Goal: Communication & Community: Answer question/provide support

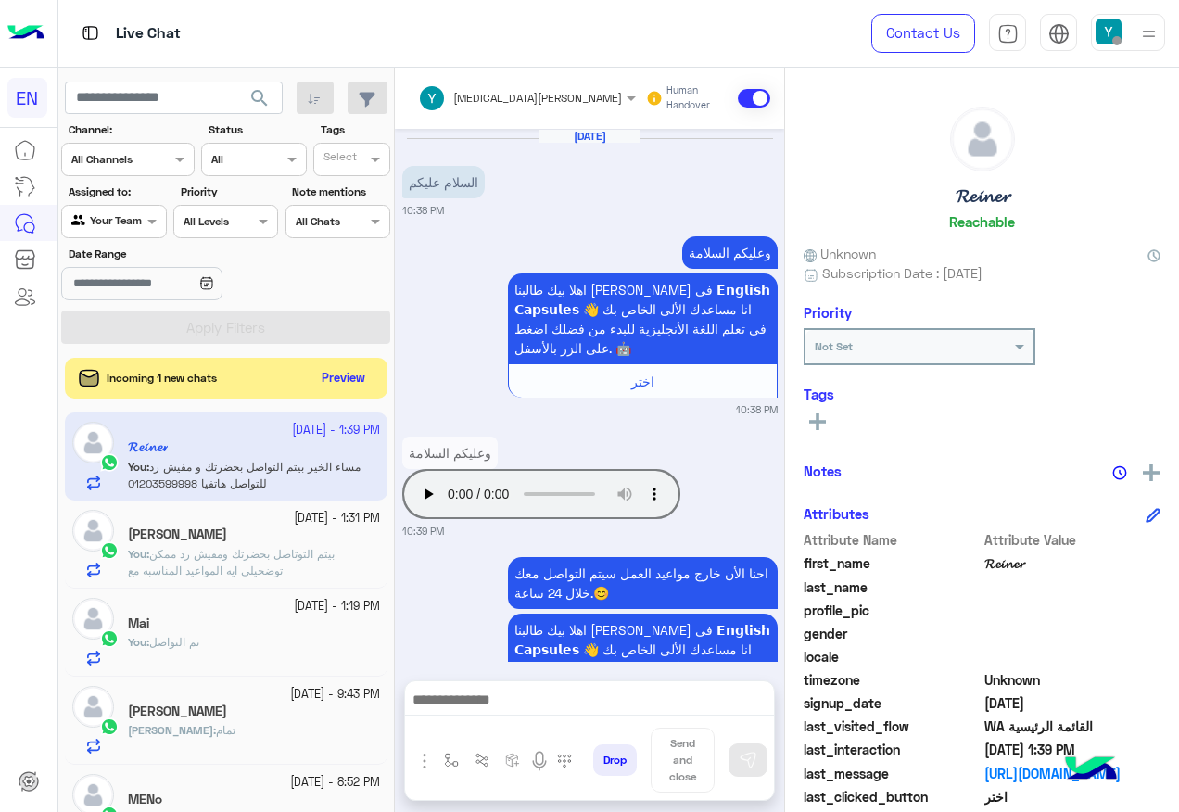
click at [358, 367] on button "Preview" at bounding box center [343, 378] width 59 height 27
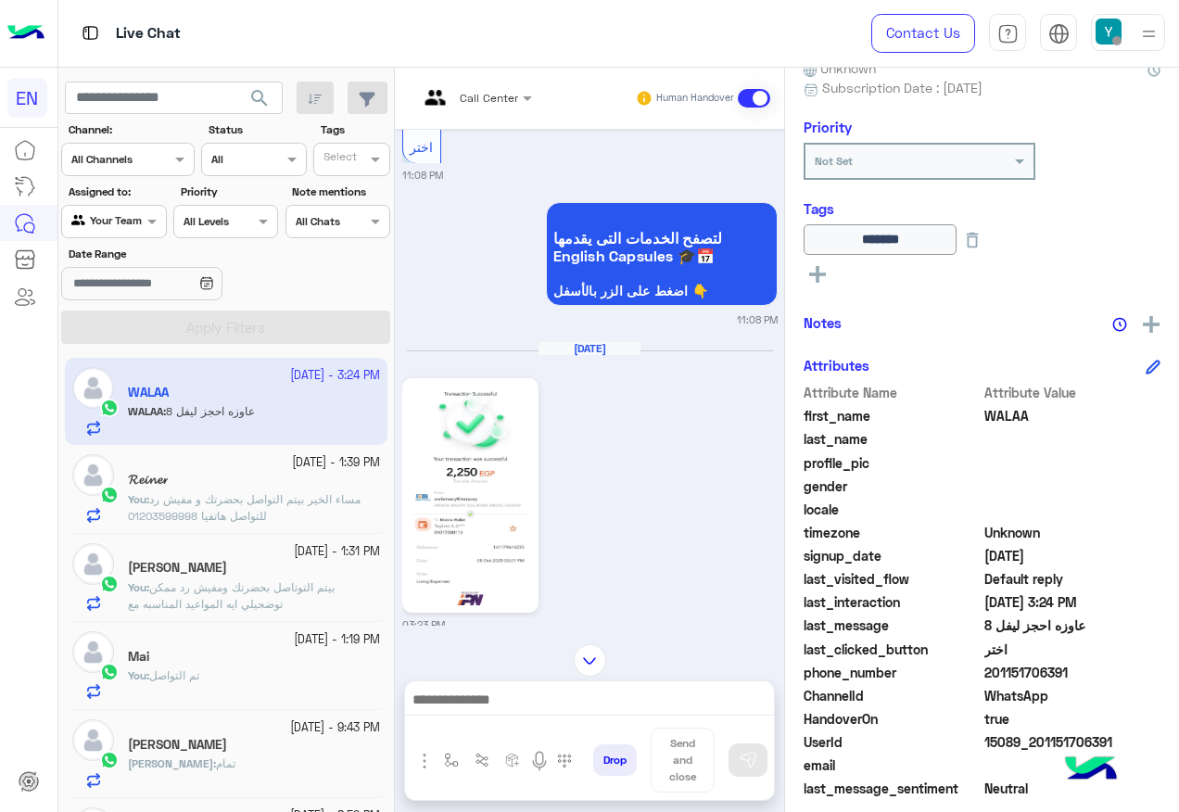
scroll to position [4767, 0]
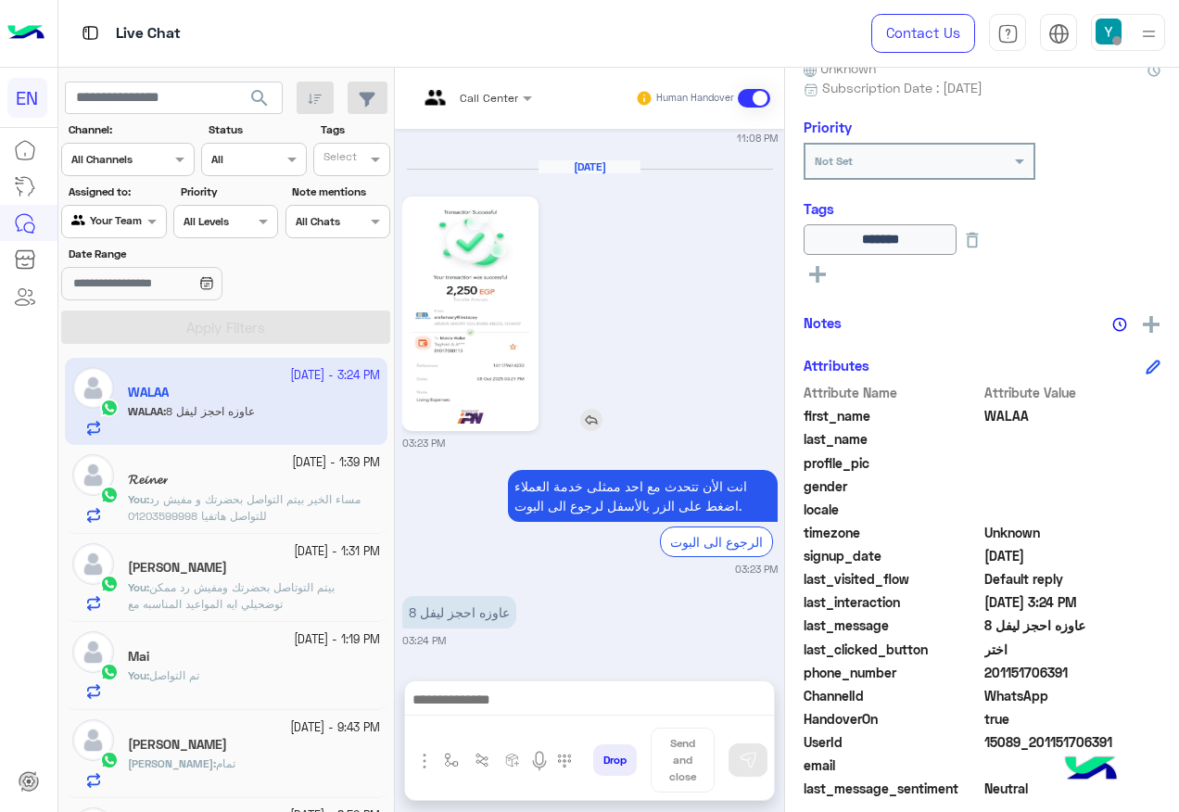
click at [480, 330] on img at bounding box center [470, 313] width 127 height 225
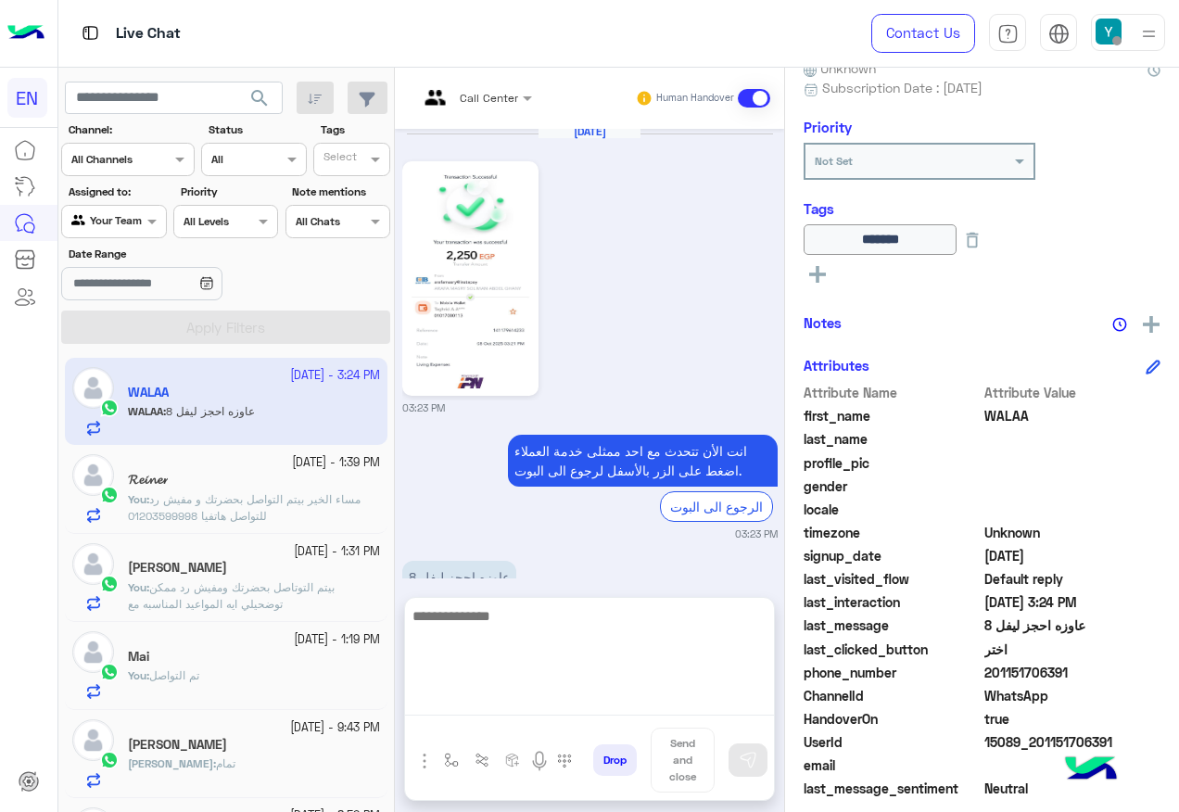
drag, startPoint x: 577, startPoint y: 704, endPoint x: 602, endPoint y: 565, distance: 141.3
click at [577, 704] on textarea at bounding box center [589, 659] width 369 height 111
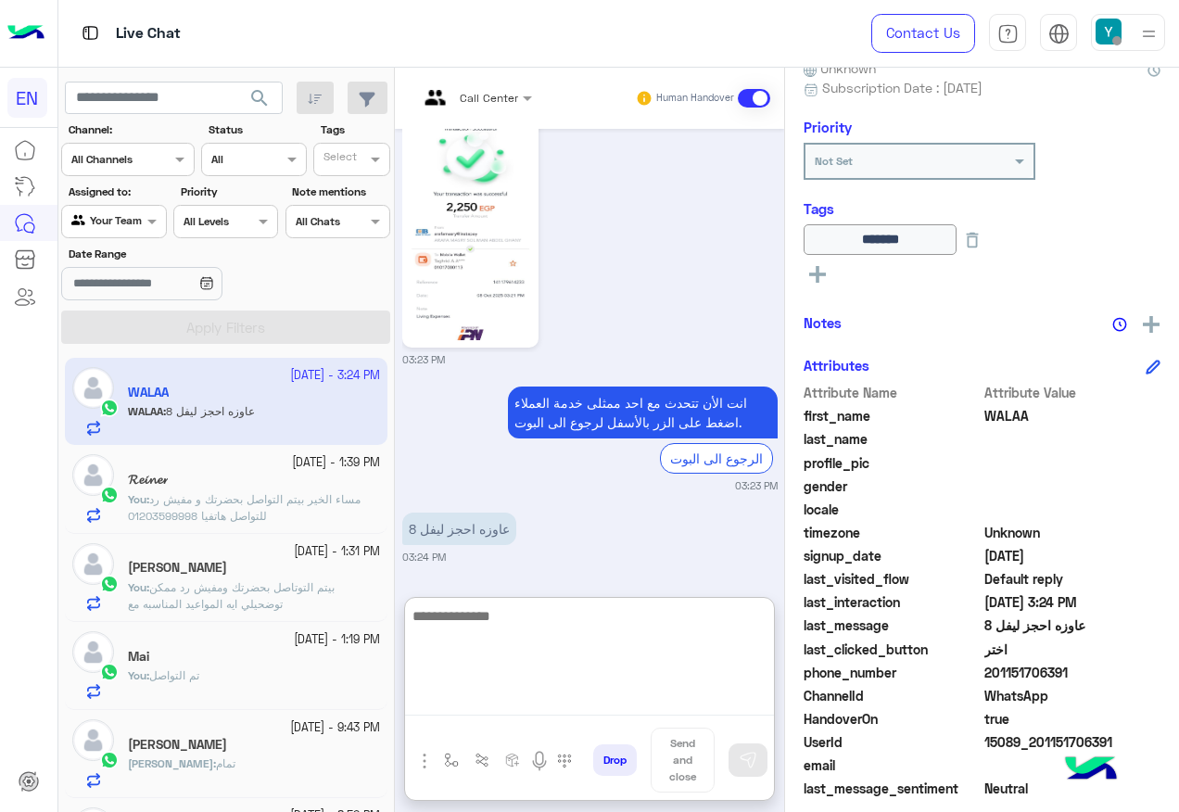
click at [546, 638] on textarea at bounding box center [589, 659] width 369 height 111
type textarea "**********"
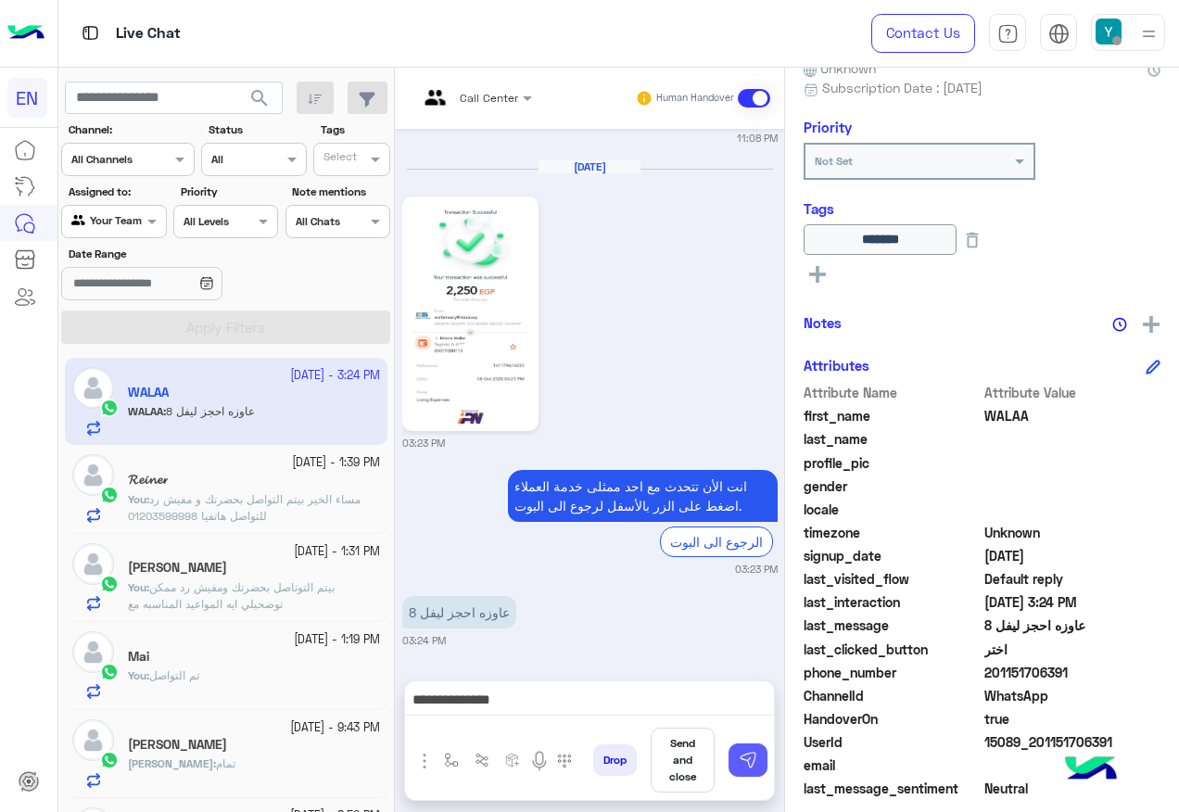
click at [751, 758] on img at bounding box center [748, 760] width 19 height 19
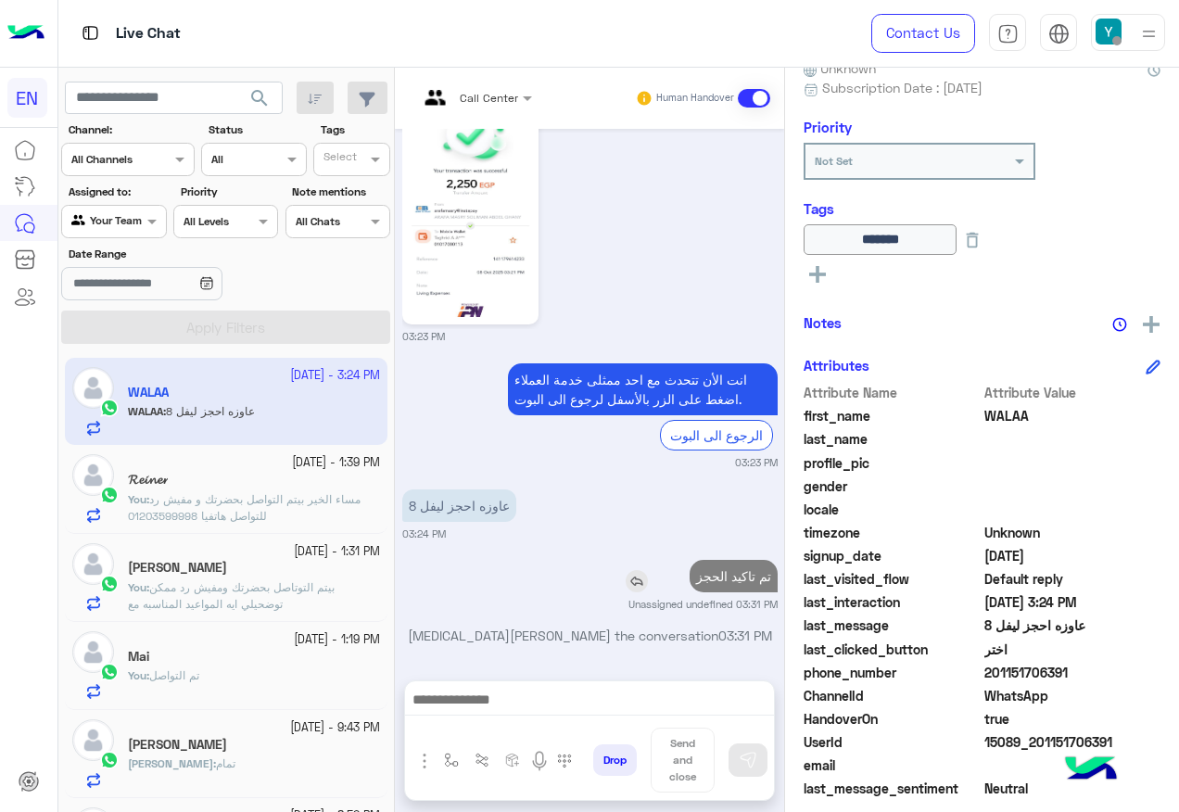
scroll to position [4886, 0]
